Goal: Task Accomplishment & Management: Use online tool/utility

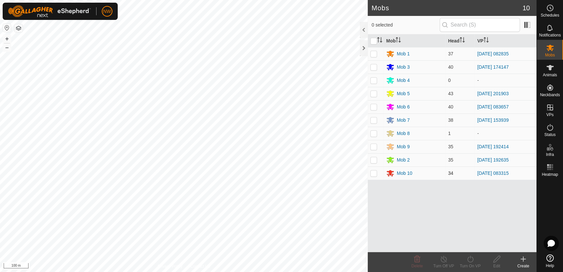
click at [370, 172] on p-checkbox at bounding box center [373, 172] width 7 height 5
checkbox input "true"
click at [445, 260] on icon at bounding box center [444, 259] width 8 height 8
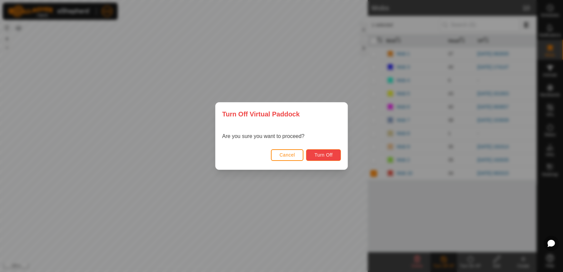
click at [316, 152] on span "Turn Off" at bounding box center [323, 154] width 18 height 5
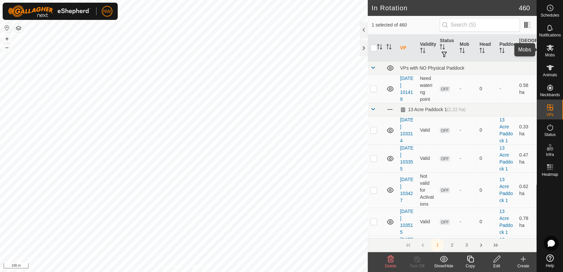
click at [548, 47] on icon at bounding box center [550, 48] width 8 height 8
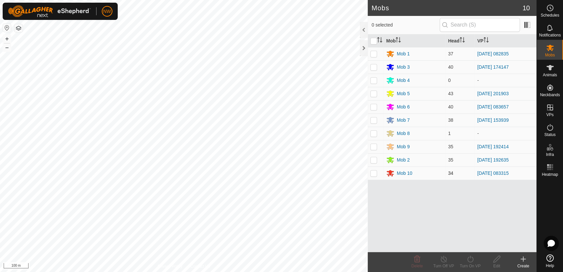
click at [374, 172] on p-checkbox at bounding box center [373, 172] width 7 height 5
checkbox input "true"
click at [470, 259] on icon at bounding box center [470, 259] width 8 height 8
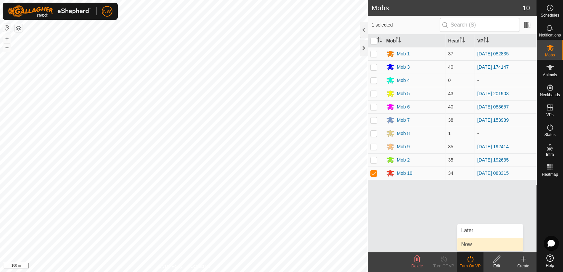
click at [470, 245] on link "Now" at bounding box center [490, 244] width 66 height 13
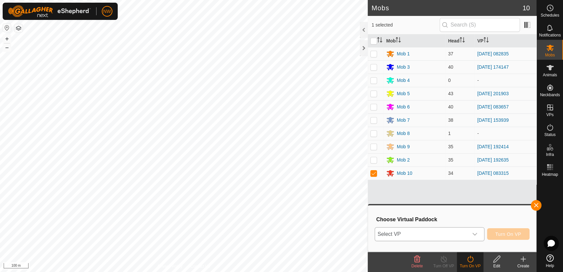
click at [475, 234] on icon "dropdown trigger" at bounding box center [475, 234] width 5 height 3
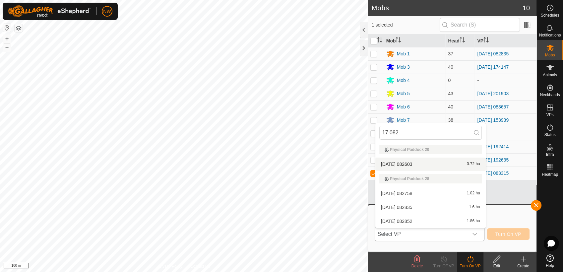
type input "17 082"
click at [410, 161] on li "[DATE] 082603 0.72 ha" at bounding box center [430, 164] width 110 height 13
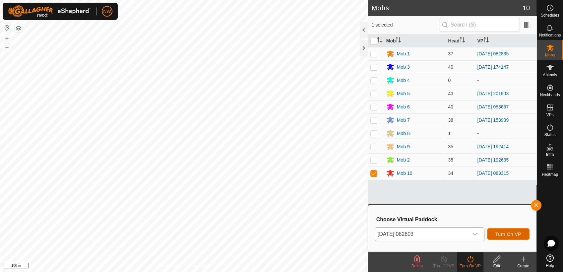
click at [498, 230] on button "Turn On VP" at bounding box center [508, 234] width 42 height 12
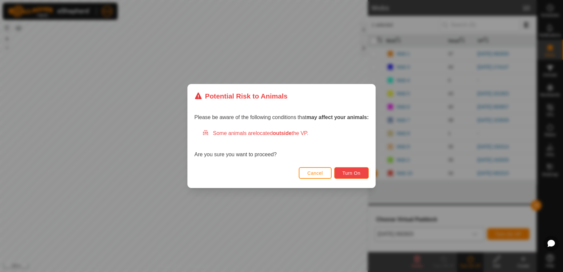
click at [354, 172] on span "Turn On" at bounding box center [352, 172] width 18 height 5
